Goal: Navigation & Orientation: Find specific page/section

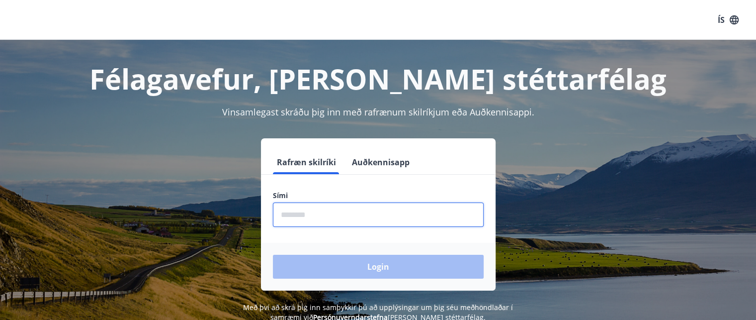
click at [342, 208] on input "phone" at bounding box center [378, 214] width 211 height 24
type input "********"
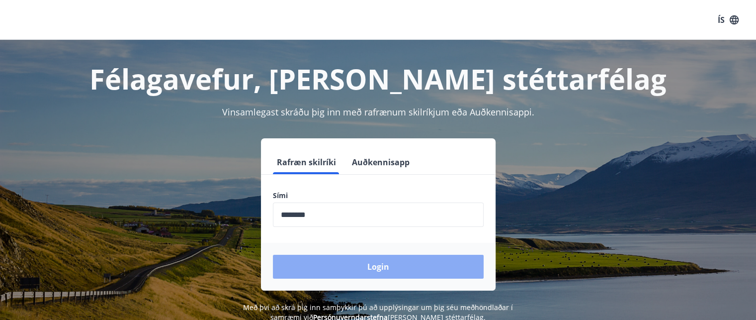
click at [336, 263] on button "Login" at bounding box center [378, 267] width 211 height 24
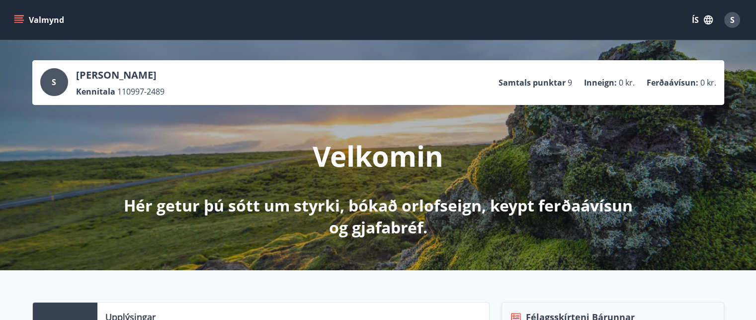
click at [25, 19] on button "Valmynd" at bounding box center [40, 20] width 56 height 18
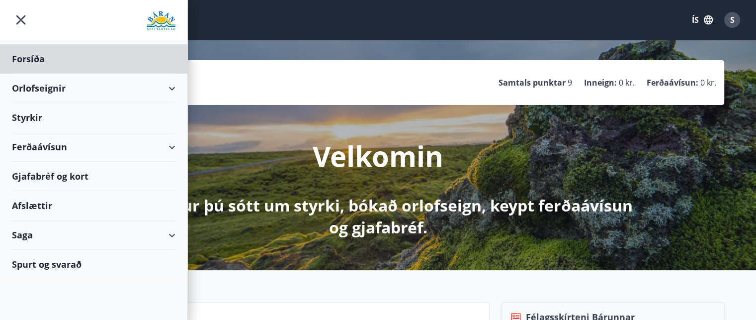
click at [113, 119] on div "Styrkir" at bounding box center [94, 117] width 164 height 29
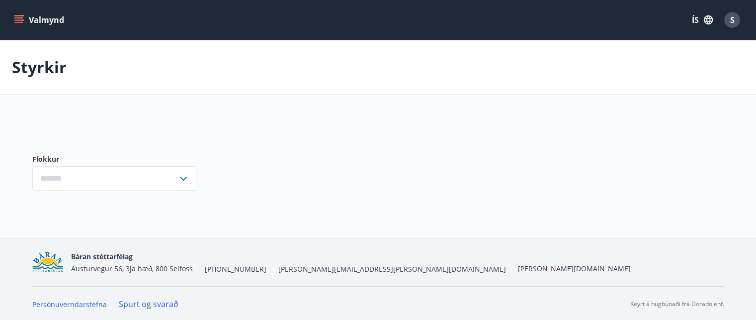
type input "***"
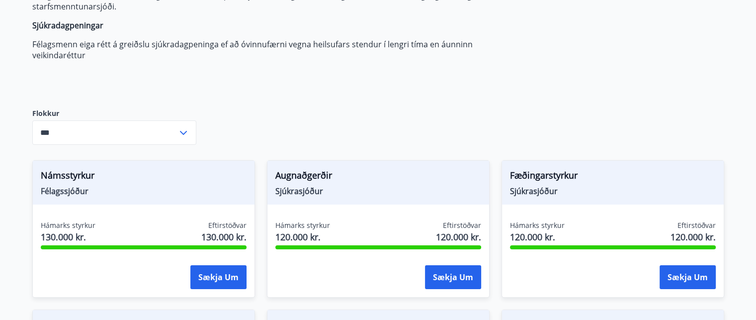
scroll to position [183, 0]
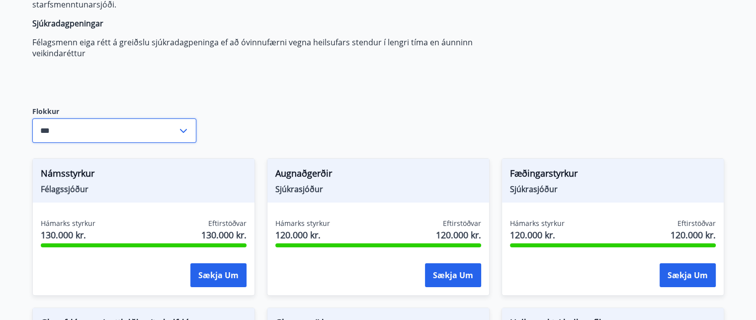
click at [176, 132] on input "***" at bounding box center [104, 130] width 145 height 24
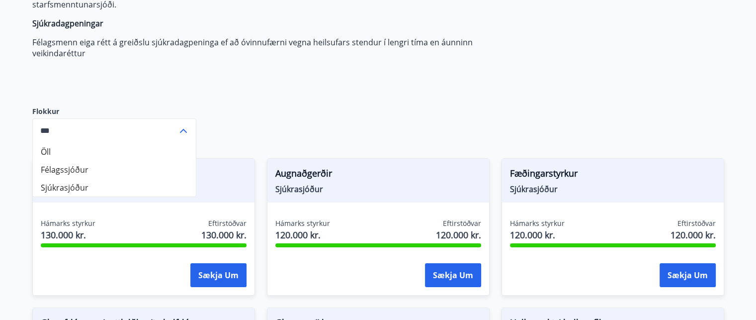
click at [176, 132] on input "***" at bounding box center [104, 130] width 145 height 24
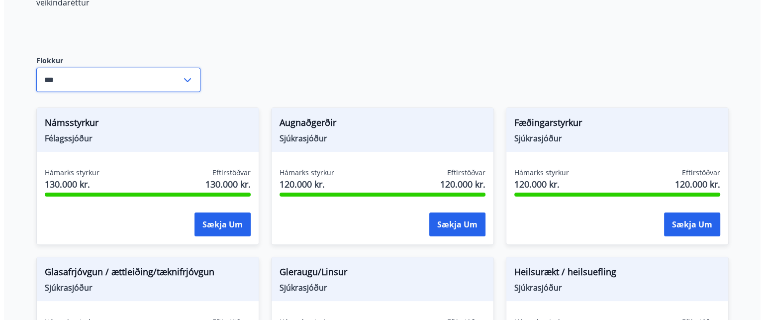
scroll to position [232, 0]
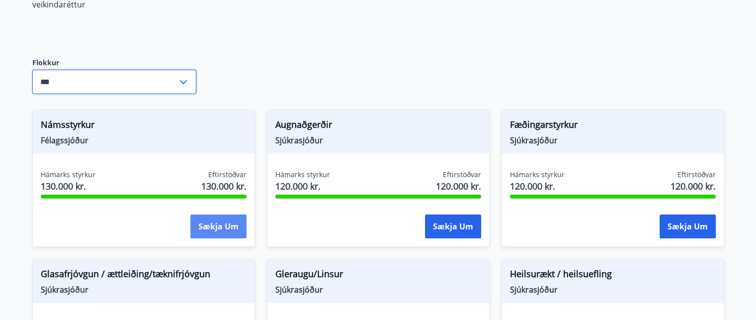
click at [208, 220] on button "Sækja um" at bounding box center [218, 226] width 56 height 24
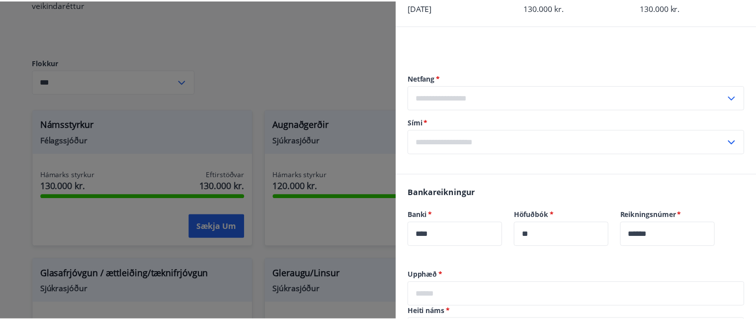
scroll to position [0, 0]
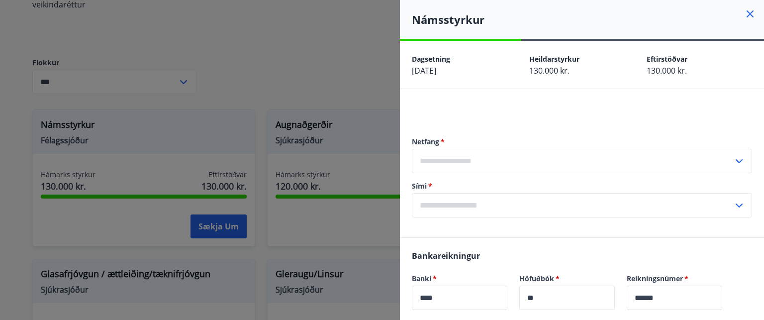
click at [746, 12] on icon at bounding box center [749, 13] width 7 height 7
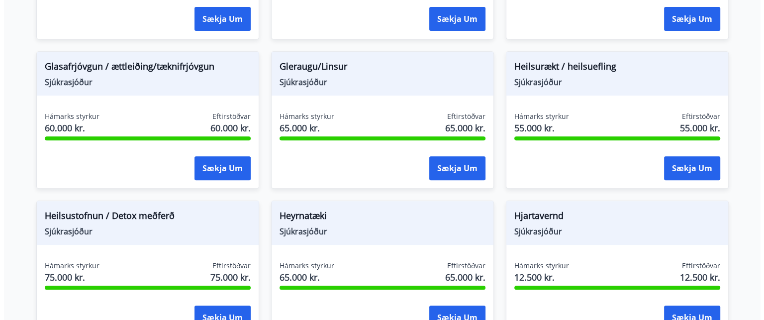
scroll to position [441, 0]
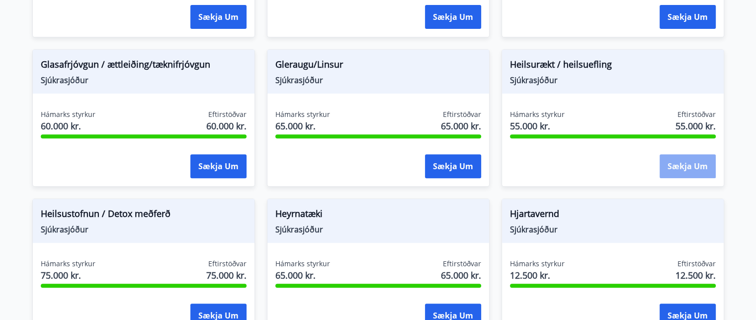
click at [684, 163] on button "Sækja um" at bounding box center [688, 166] width 56 height 24
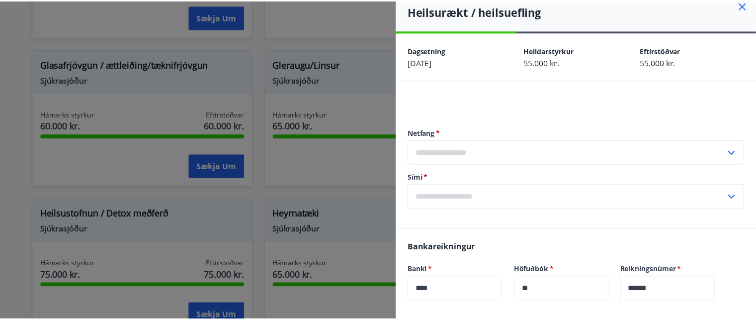
scroll to position [0, 0]
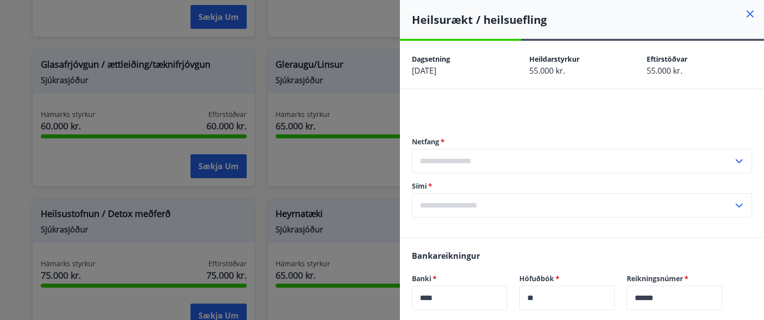
click at [744, 15] on icon at bounding box center [750, 14] width 12 height 12
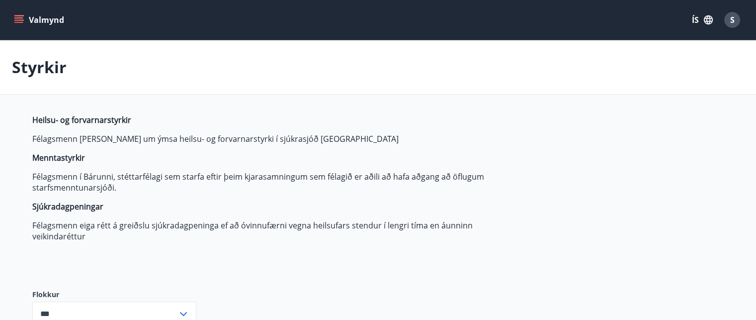
click at [35, 19] on button "Valmynd" at bounding box center [40, 20] width 56 height 18
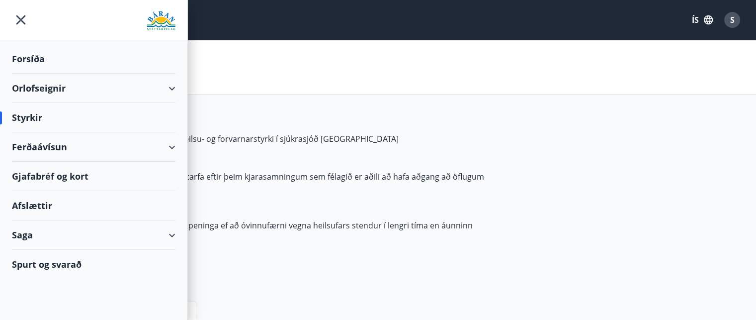
click at [54, 205] on div "Afslættir" at bounding box center [94, 205] width 164 height 29
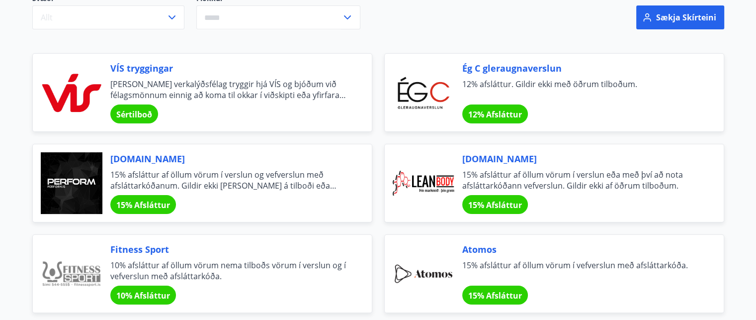
scroll to position [167, 0]
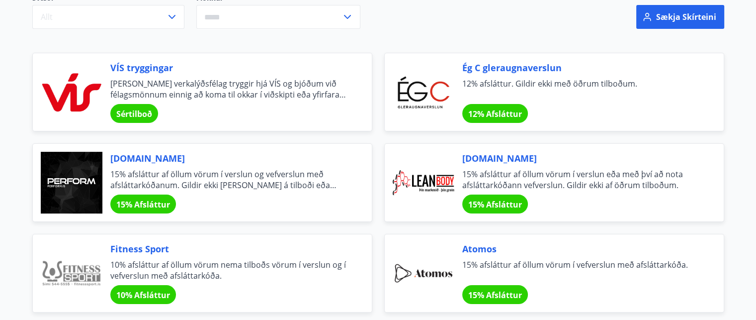
click at [141, 115] on span "Sértilboð" at bounding box center [134, 113] width 36 height 11
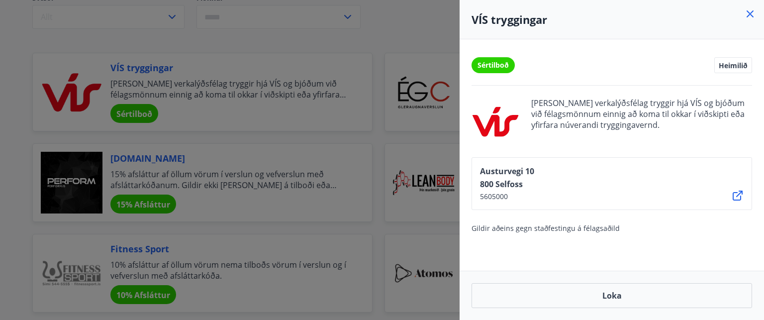
click at [750, 12] on icon at bounding box center [750, 14] width 12 height 12
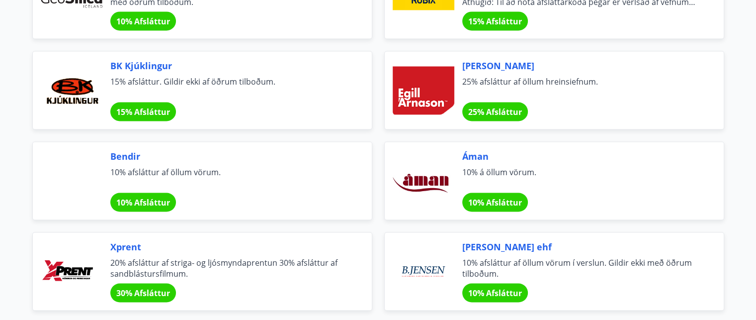
scroll to position [1519, 0]
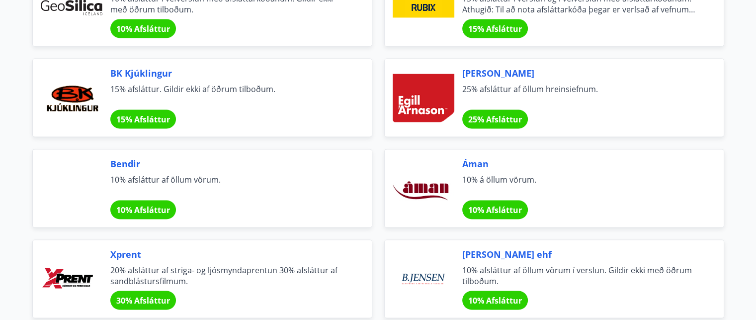
click at [140, 196] on div "Bendir 10% afsláttur af öllum vörum. 10% Afsláttur" at bounding box center [229, 188] width 238 height 62
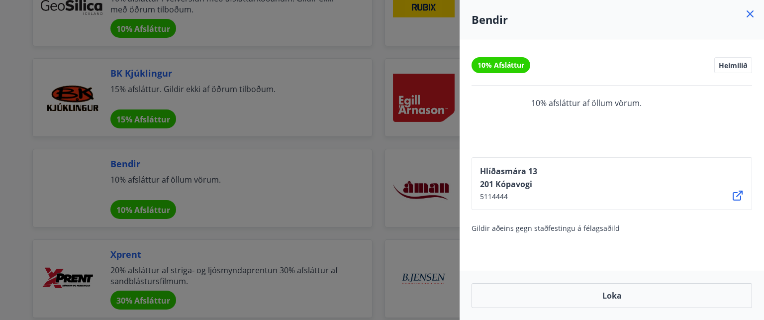
click at [744, 14] on icon at bounding box center [750, 14] width 12 height 12
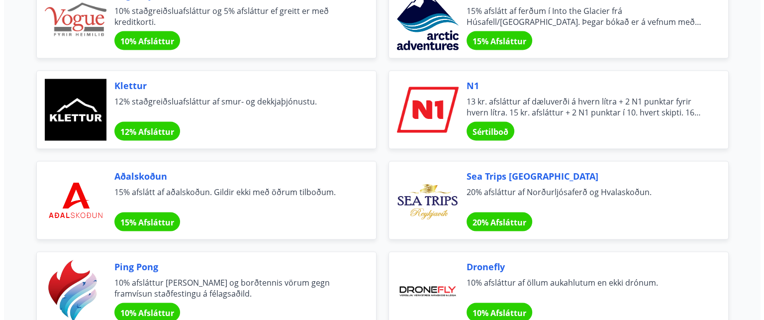
scroll to position [1960, 0]
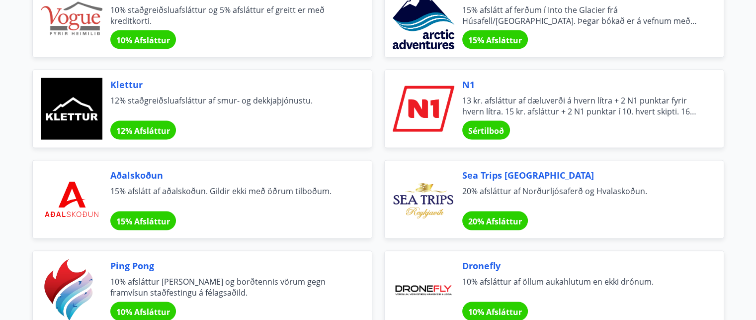
click at [466, 80] on span "N1" at bounding box center [581, 84] width 238 height 13
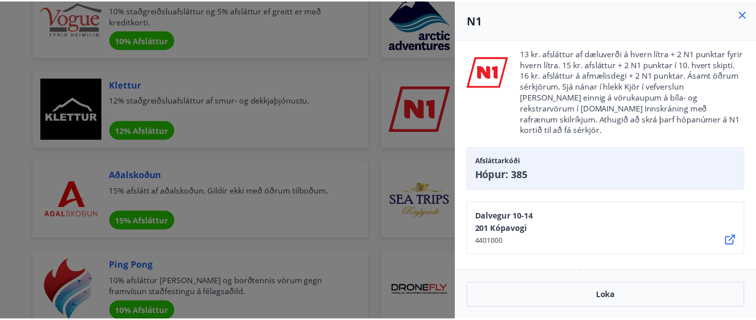
scroll to position [52, 0]
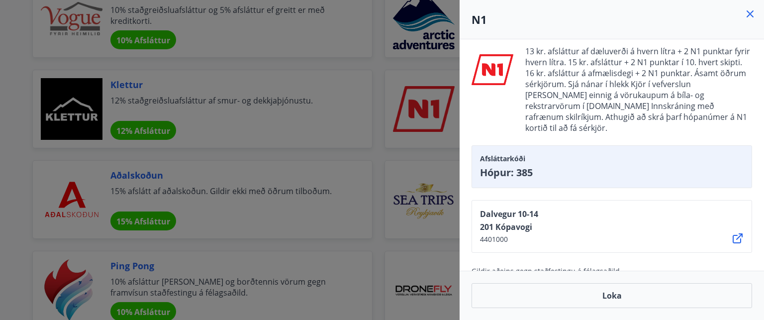
click at [517, 153] on div "Afsláttarkóði Hópur: 385" at bounding box center [611, 166] width 280 height 43
click at [736, 232] on icon at bounding box center [737, 238] width 12 height 12
click at [748, 16] on icon at bounding box center [749, 13] width 7 height 7
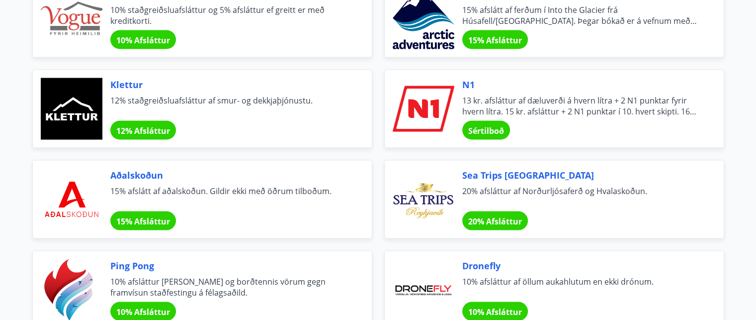
click at [541, 109] on span "13 kr. afsláttur af dæluverði á hvern lítra + 2 N1 punktar fyrir hvern lítra. 1…" at bounding box center [581, 106] width 238 height 22
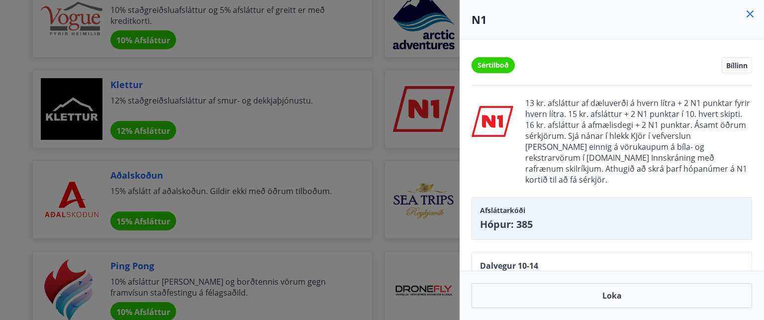
click at [749, 10] on icon at bounding box center [750, 14] width 12 height 12
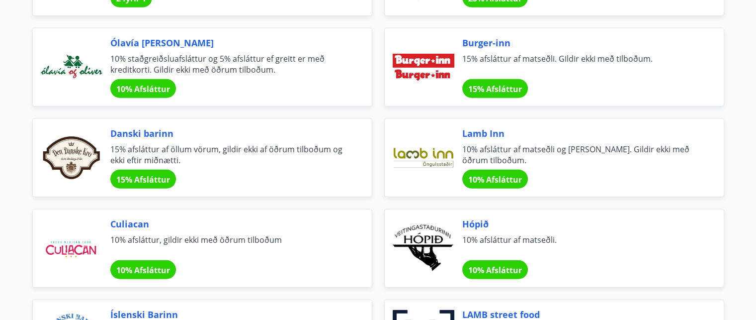
scroll to position [2816, 0]
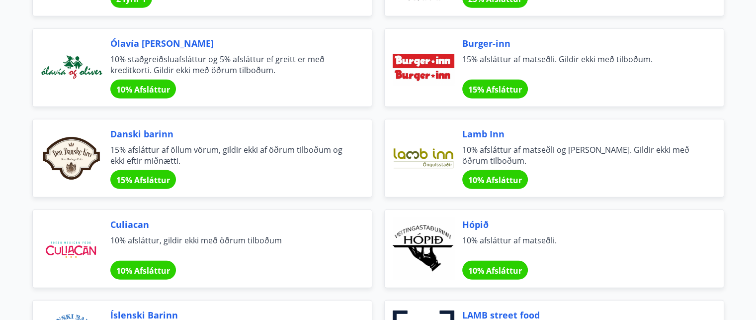
click at [147, 42] on span "Ólavía og Oliver" at bounding box center [229, 43] width 238 height 13
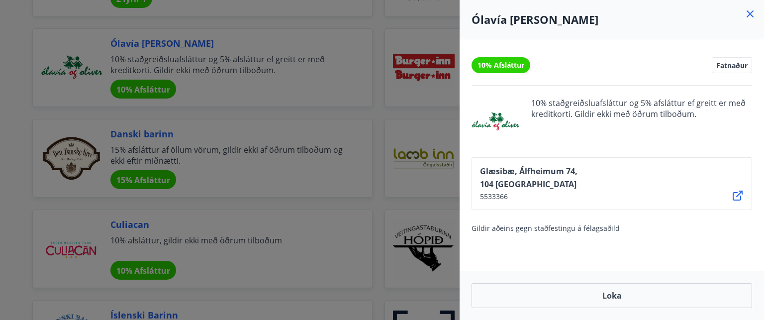
click at [744, 17] on icon at bounding box center [750, 14] width 12 height 12
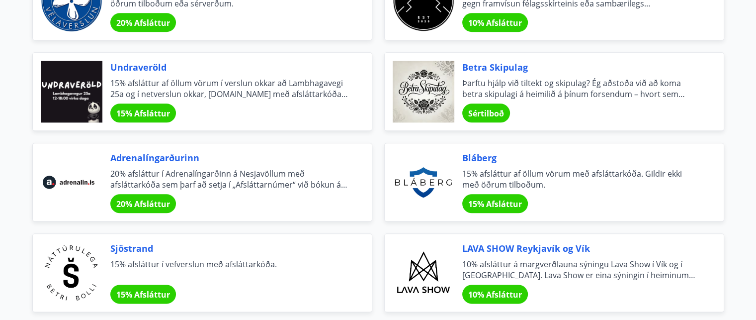
scroll to position [1153, 0]
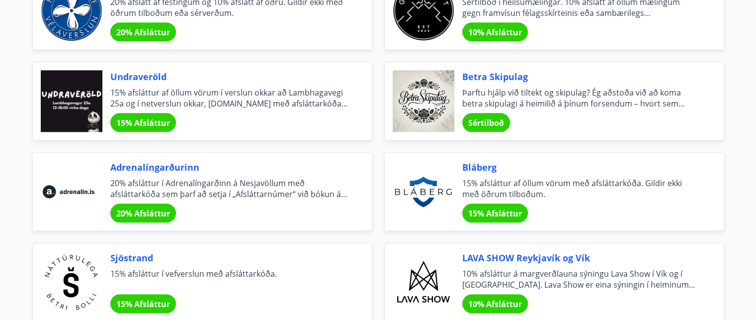
click at [562, 101] on span "Þarftu hjálp við tiltekt og skipulag? Ég aðstoða við að koma betra skipulagi á …" at bounding box center [581, 98] width 238 height 22
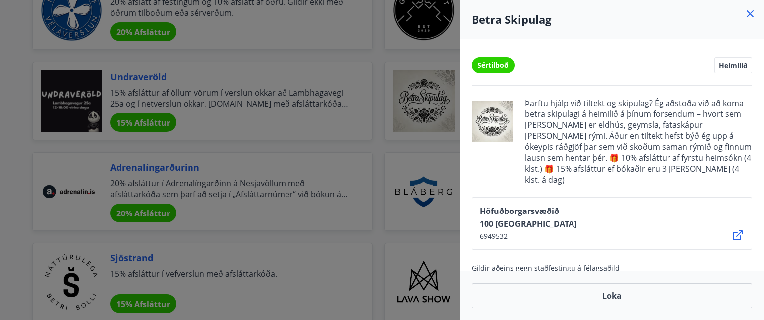
click at [748, 11] on icon at bounding box center [749, 13] width 7 height 7
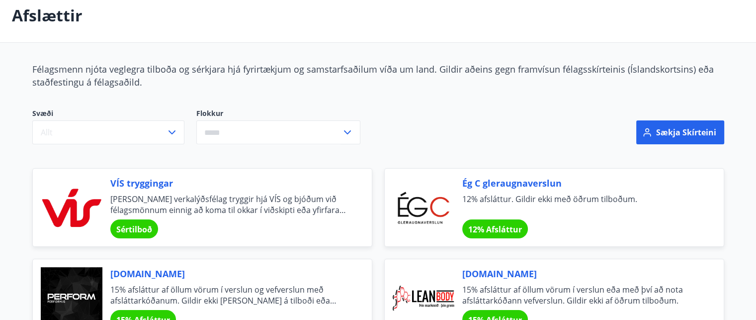
scroll to position [0, 0]
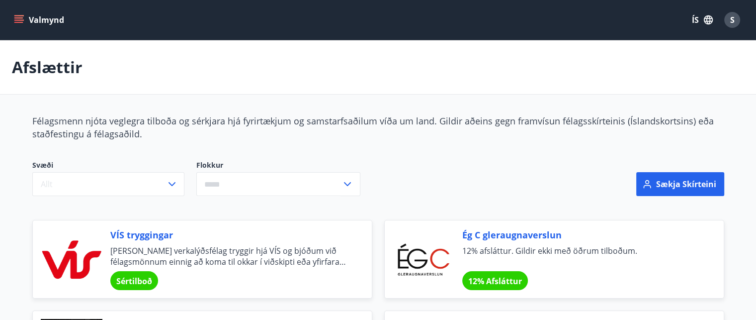
click at [23, 21] on icon "menu" at bounding box center [19, 20] width 10 height 10
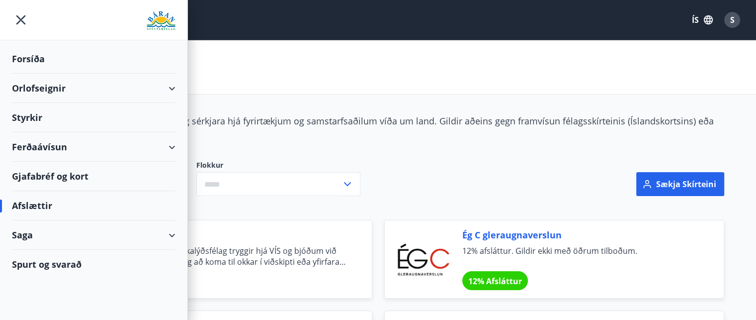
click at [59, 181] on div "Gjafabréf og kort" at bounding box center [94, 176] width 164 height 29
click at [26, 236] on div "Saga" at bounding box center [94, 234] width 164 height 29
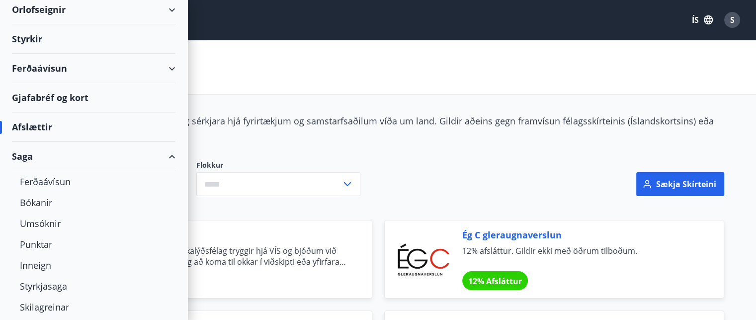
scroll to position [104, 0]
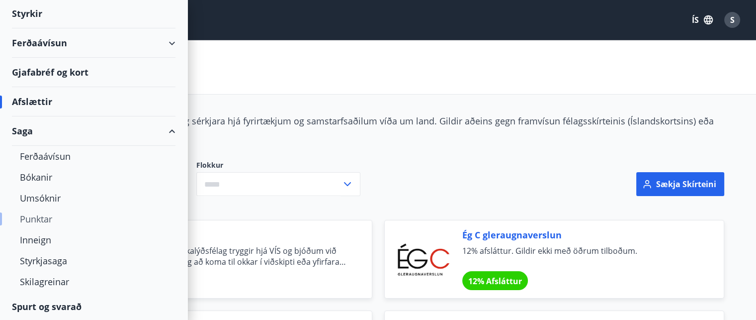
click at [35, 216] on div "Punktar" at bounding box center [94, 218] width 148 height 21
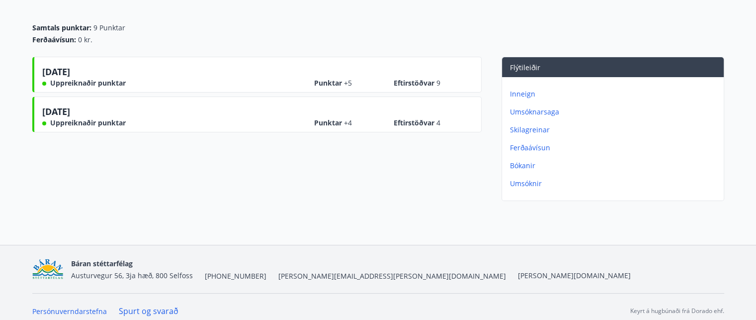
scroll to position [115, 0]
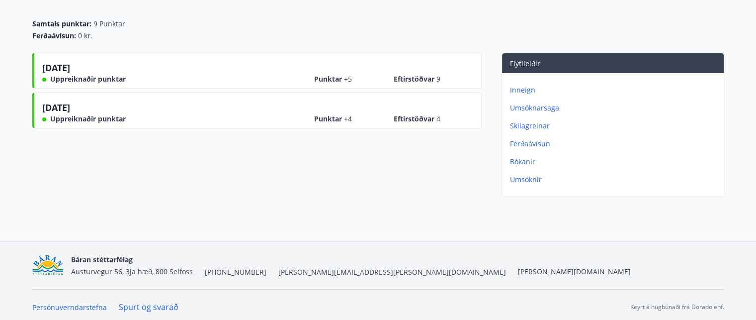
click at [517, 160] on p "Bókanir" at bounding box center [615, 162] width 210 height 10
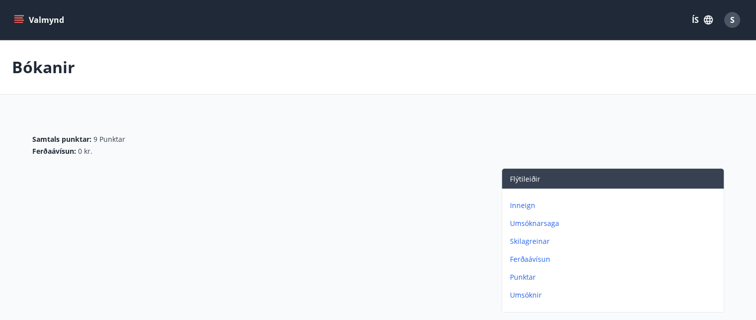
click at [43, 18] on button "Valmynd" at bounding box center [40, 20] width 56 height 18
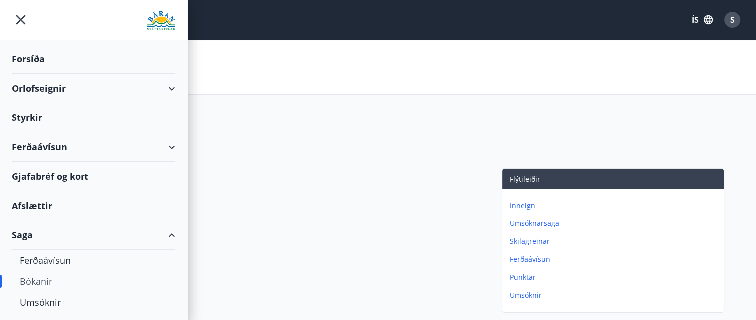
click at [122, 84] on div "Orlofseignir" at bounding box center [94, 88] width 164 height 29
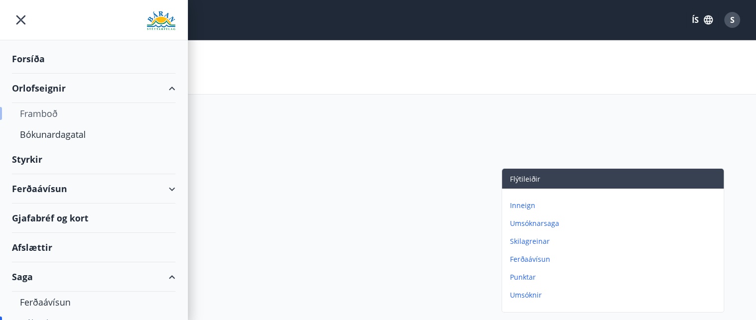
click at [35, 111] on div "Framboð" at bounding box center [94, 113] width 148 height 21
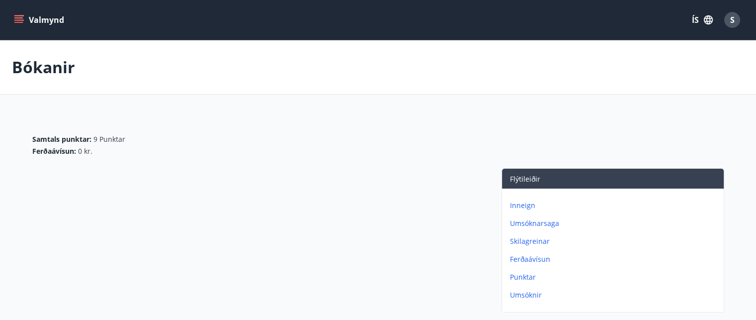
click at [32, 17] on button "Valmynd" at bounding box center [40, 20] width 56 height 18
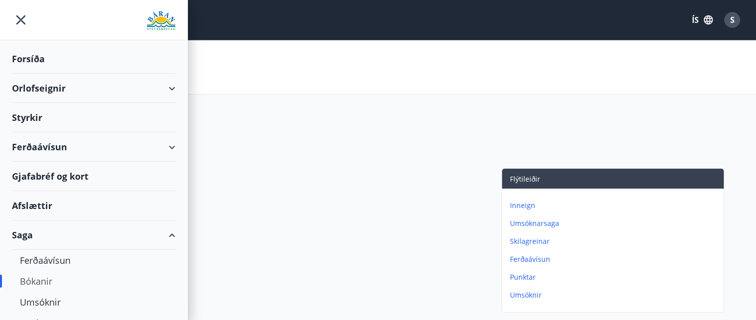
click at [139, 85] on div "Orlofseignir" at bounding box center [94, 88] width 164 height 29
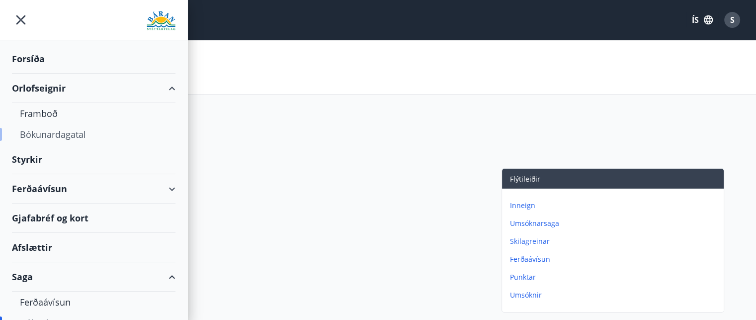
click at [75, 137] on div "Bókunardagatal" at bounding box center [94, 134] width 148 height 21
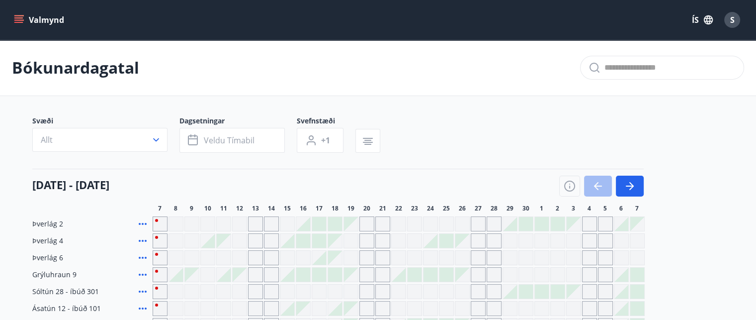
click at [30, 15] on button "Valmynd" at bounding box center [40, 20] width 56 height 18
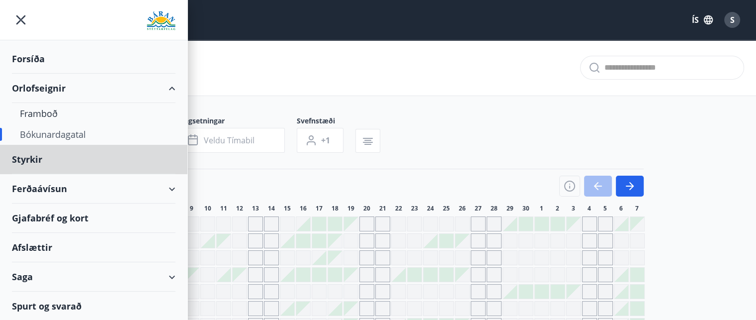
click at [58, 55] on div "Forsíða" at bounding box center [94, 58] width 164 height 29
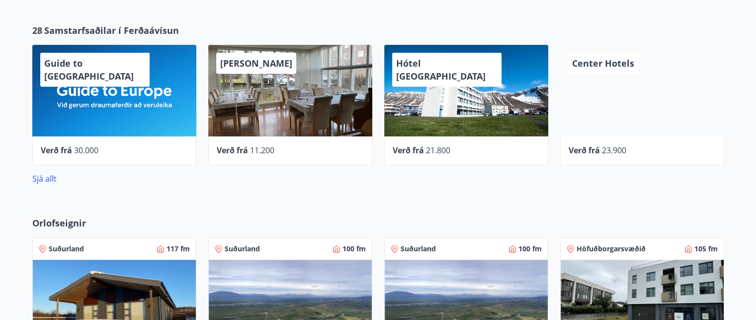
scroll to position [417, 0]
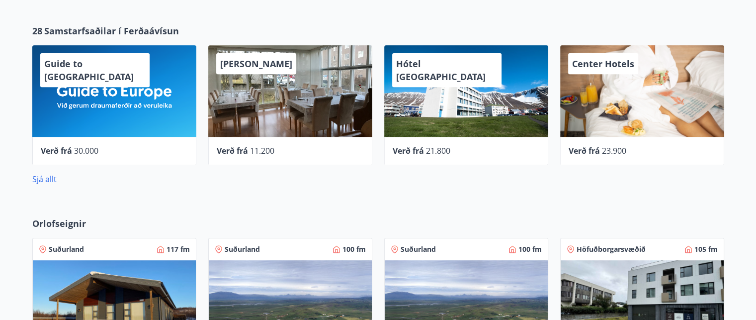
click at [99, 101] on div "Guide to Europe" at bounding box center [114, 90] width 164 height 91
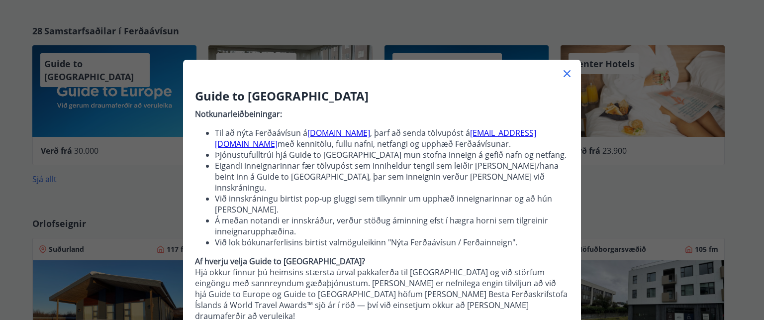
click at [561, 71] on icon at bounding box center [567, 74] width 12 height 12
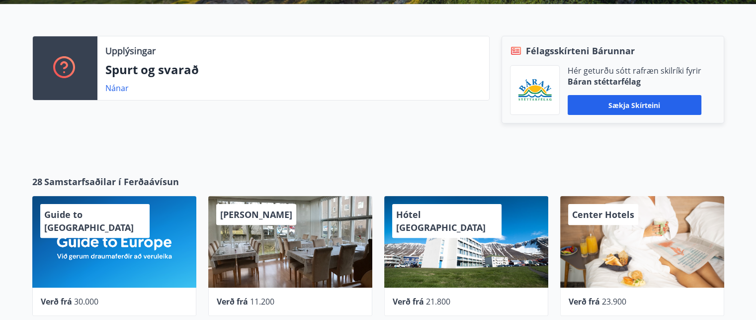
scroll to position [0, 0]
